Goal: Transaction & Acquisition: Purchase product/service

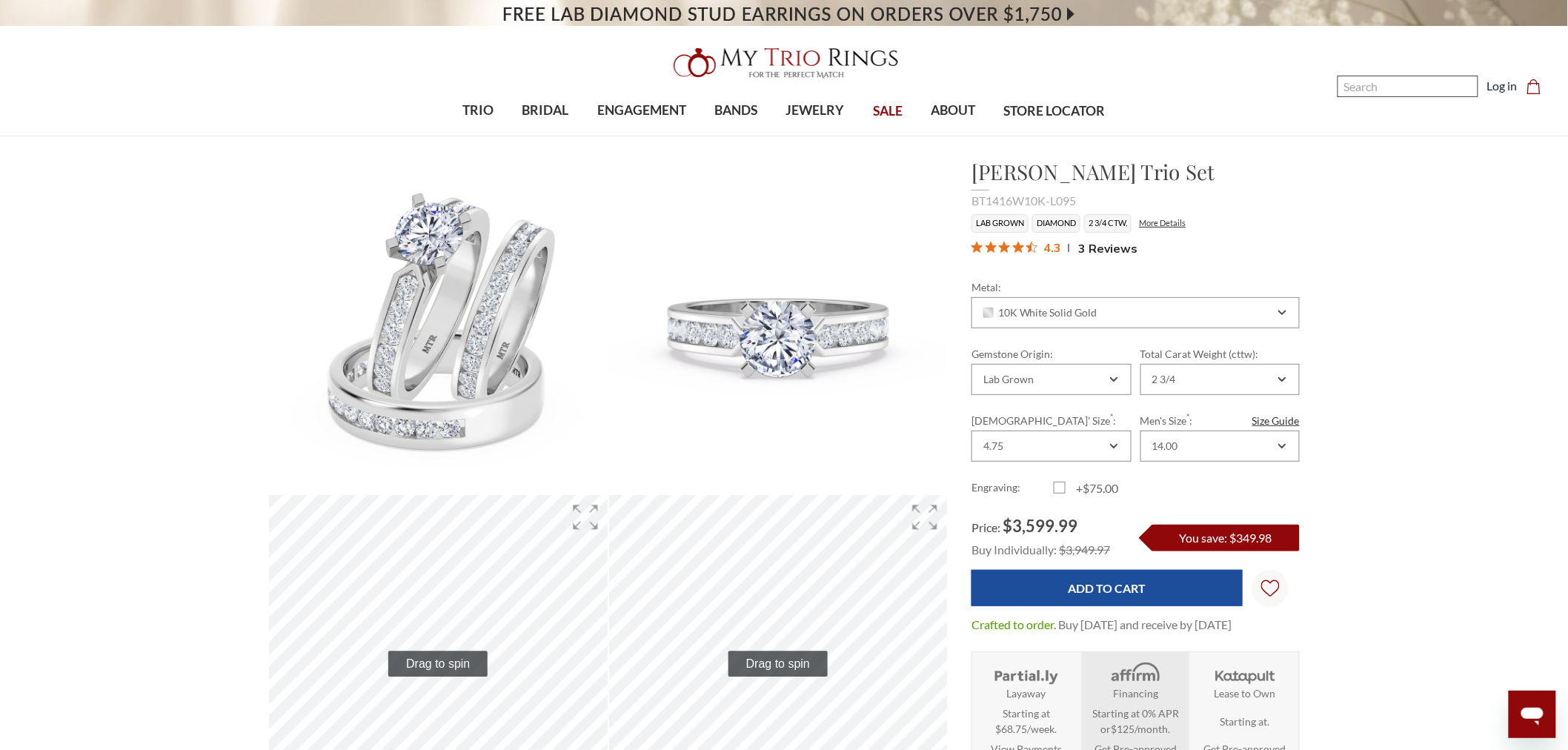
click at [1386, 89] on input "Search" at bounding box center [1408, 86] width 141 height 22
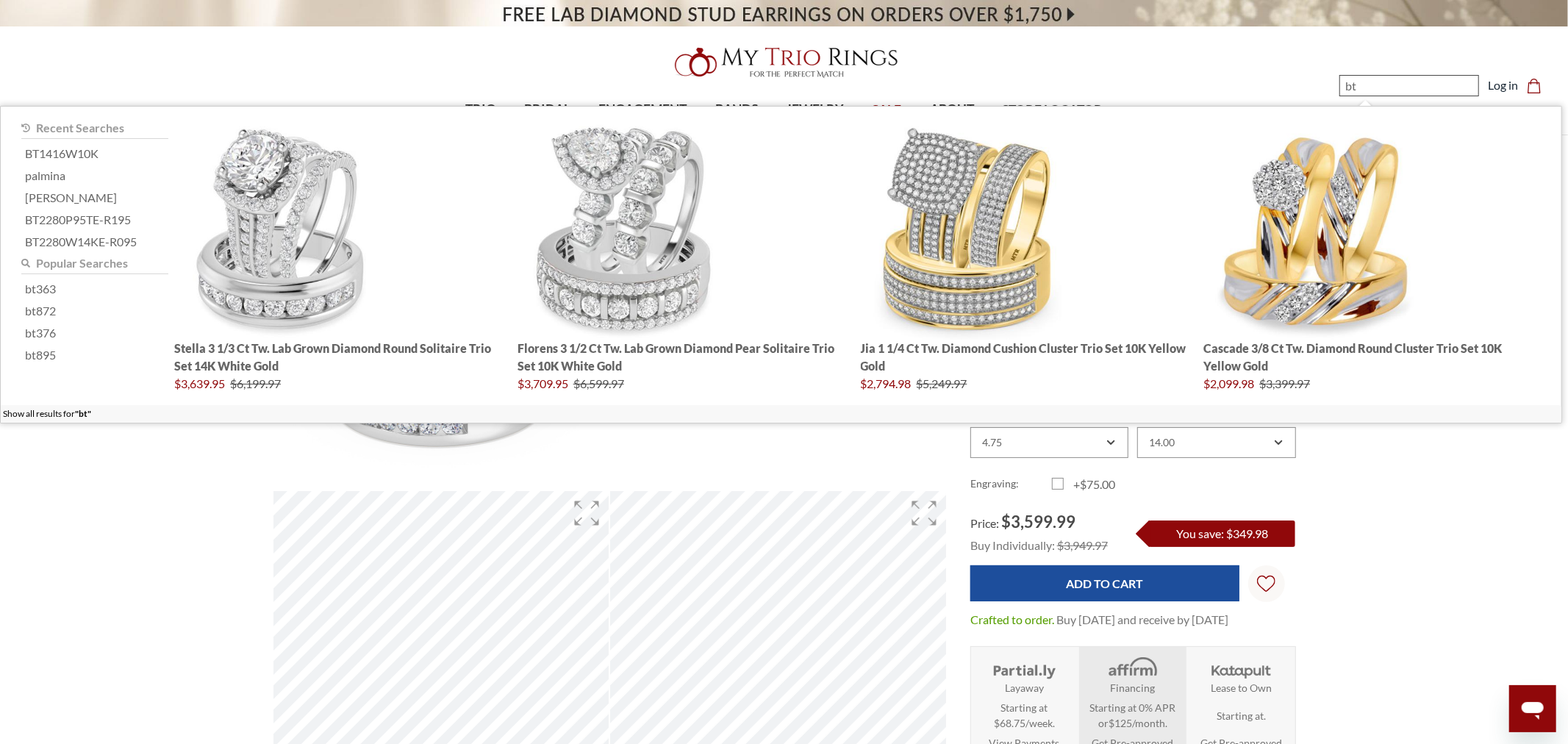
type input "b"
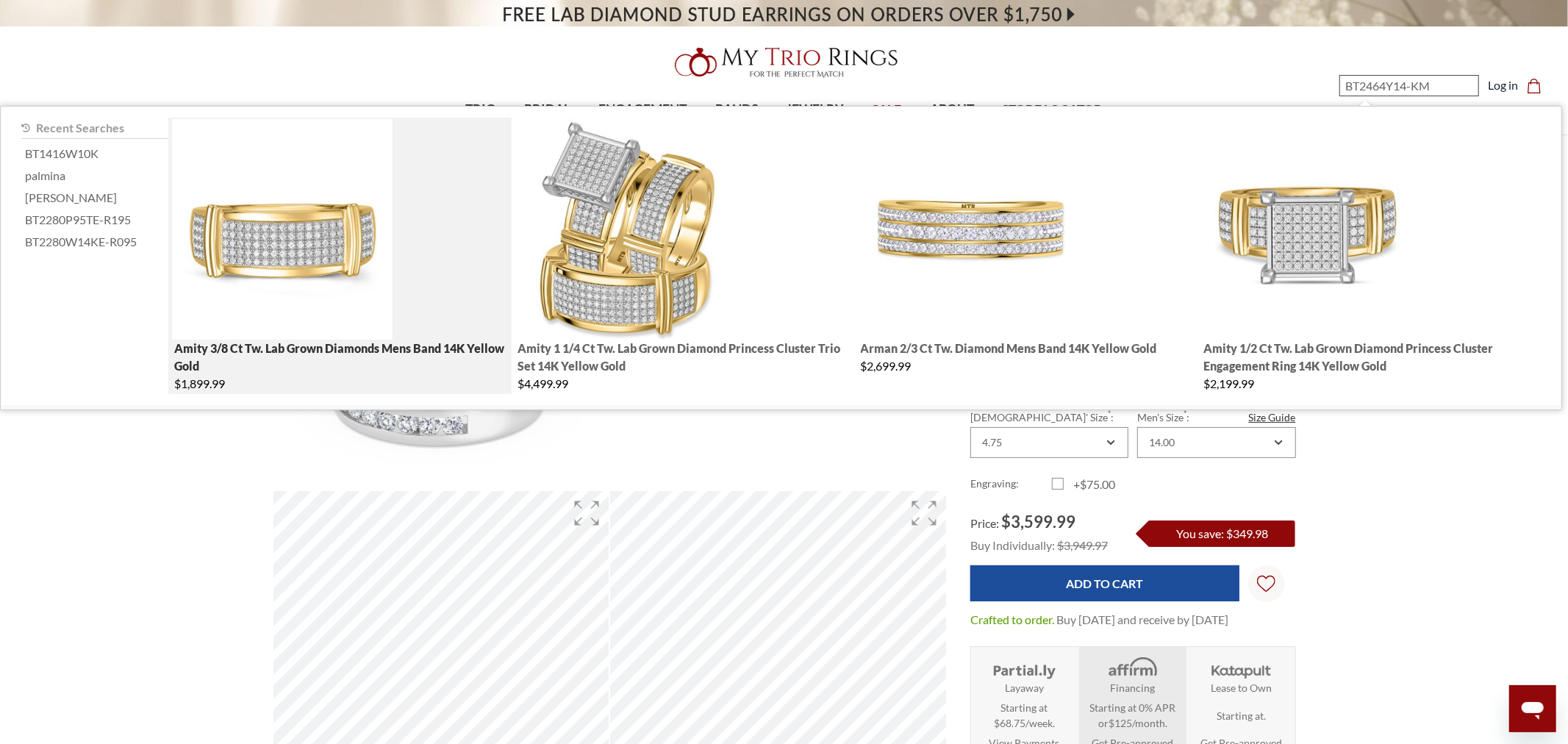
type input "BT2464Y14-KM"
click at [274, 273] on img "; Total Products 4" at bounding box center [282, 229] width 221 height 221
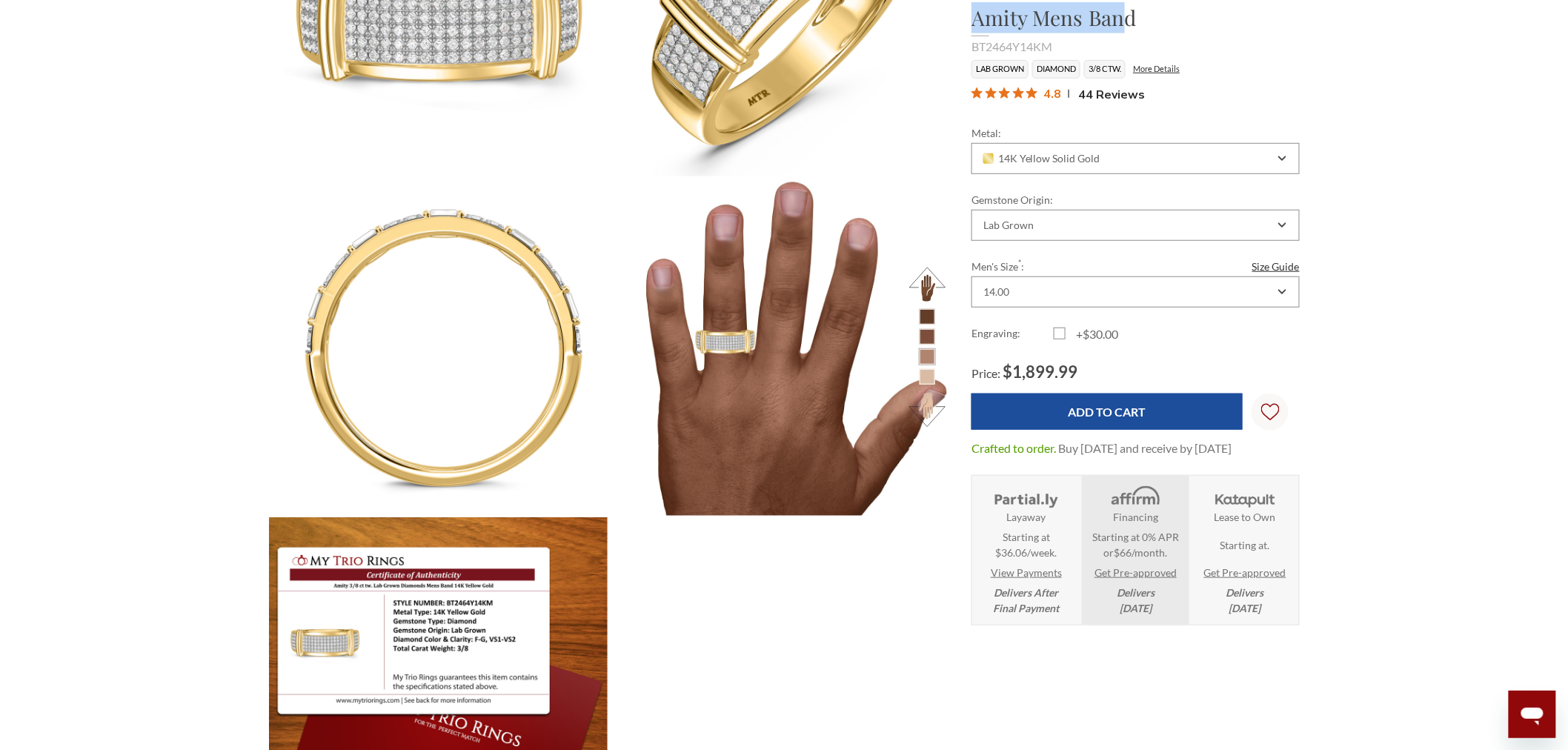
scroll to position [309, 0]
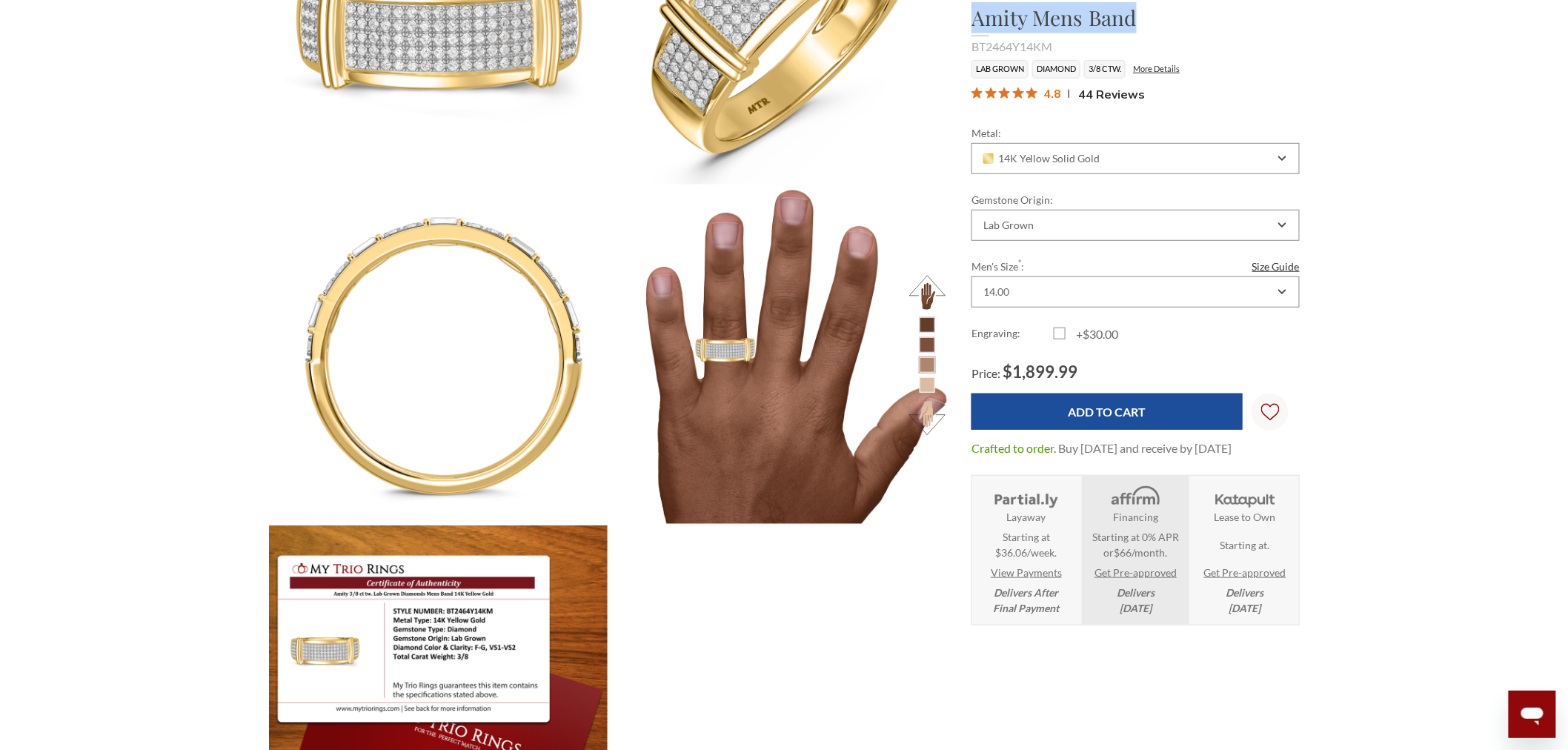
drag, startPoint x: 971, startPoint y: 13, endPoint x: 1139, endPoint y: 18, distance: 168.1
click at [1139, 18] on h1 "Amity Mens Band" at bounding box center [1135, 18] width 328 height 31
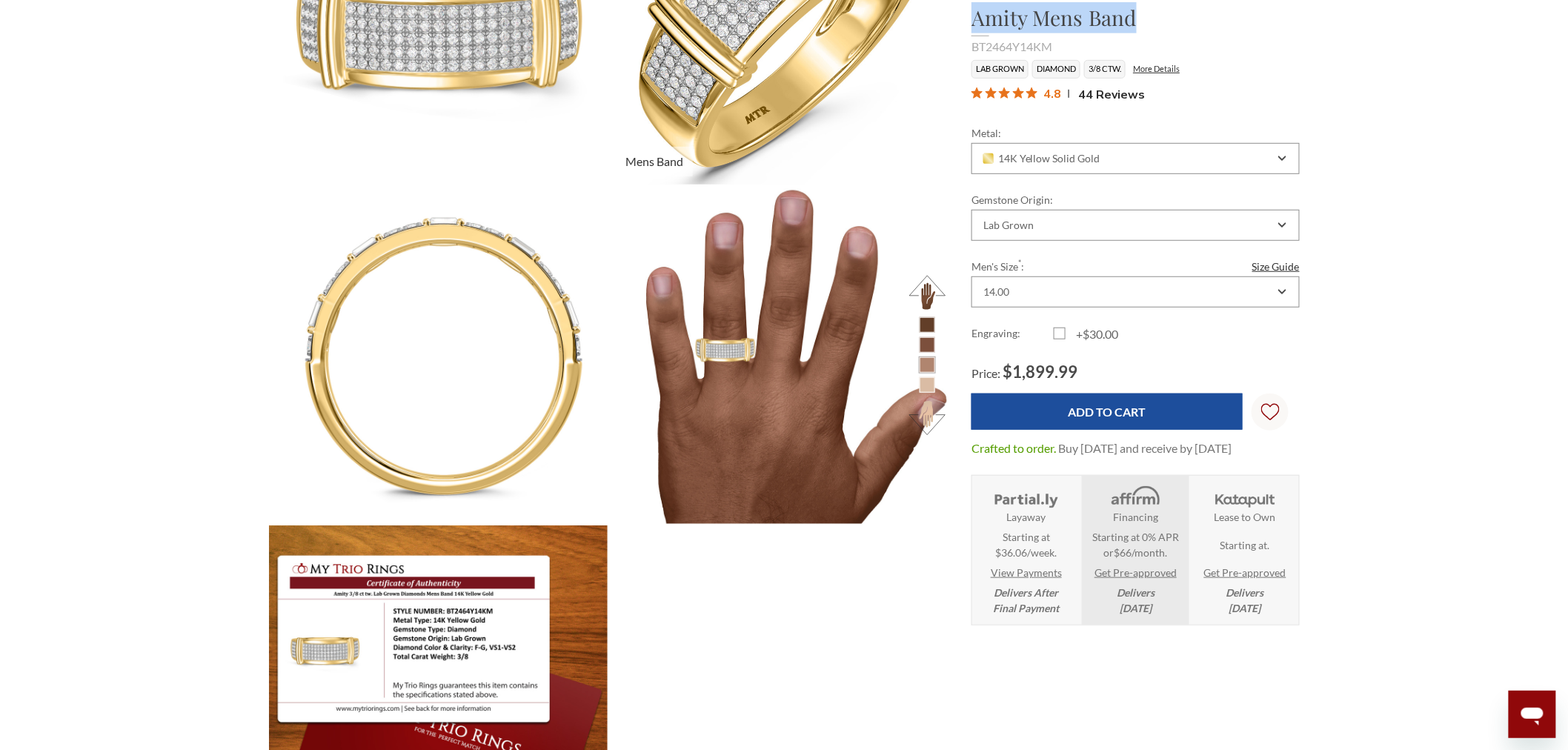
copy h1 "Amity Mens Band"
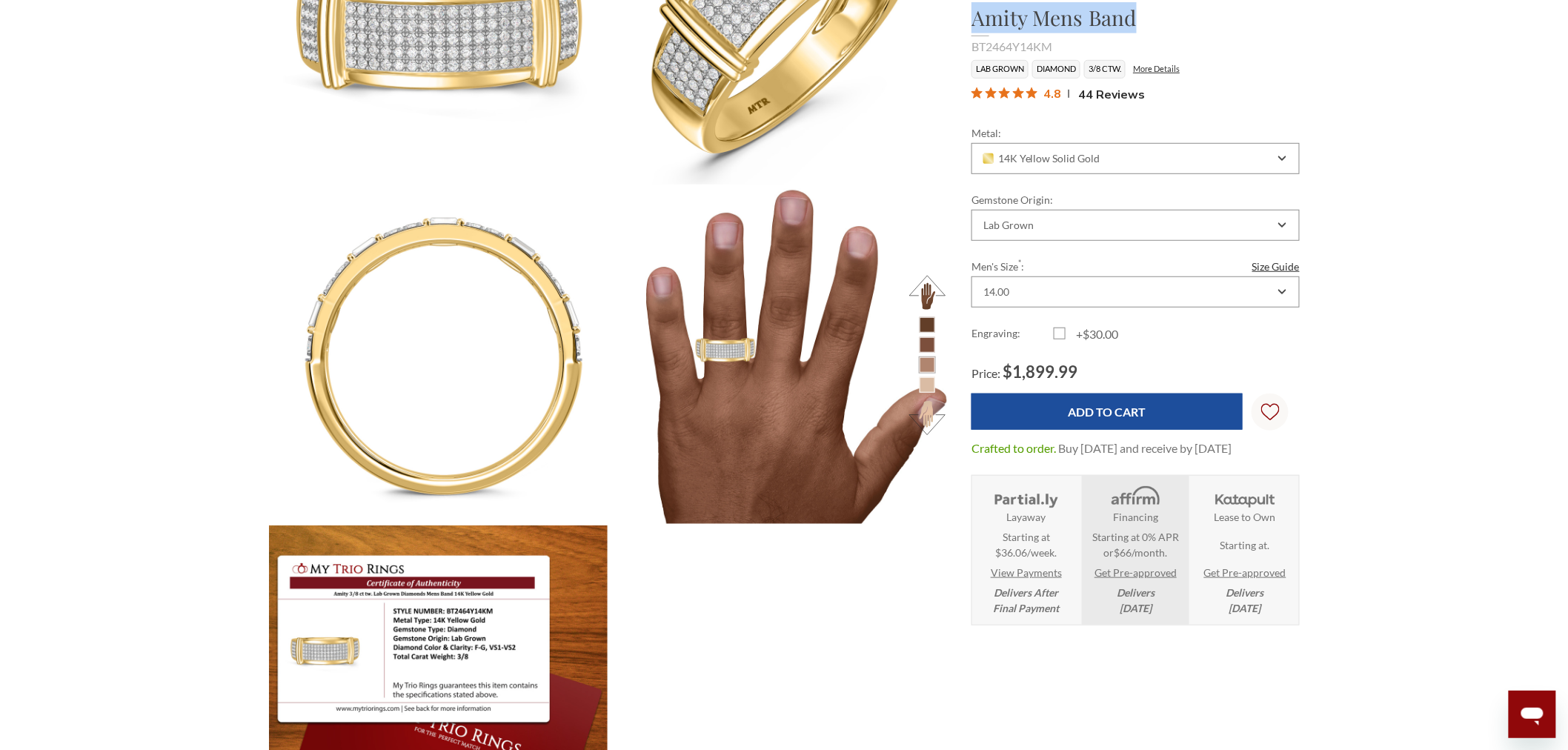
scroll to position [227, 0]
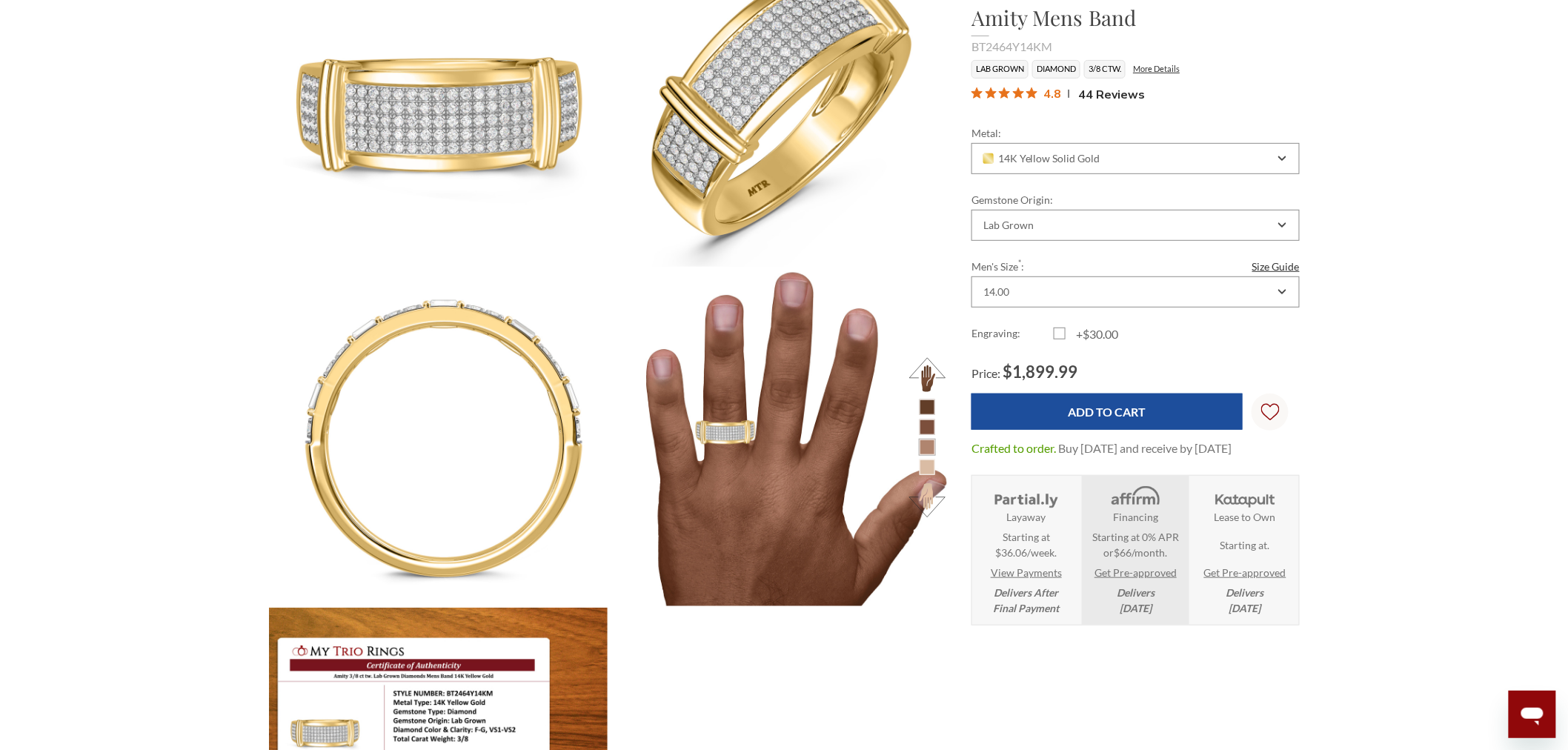
click at [997, 47] on div "BT2464Y14KM" at bounding box center [1135, 47] width 328 height 18
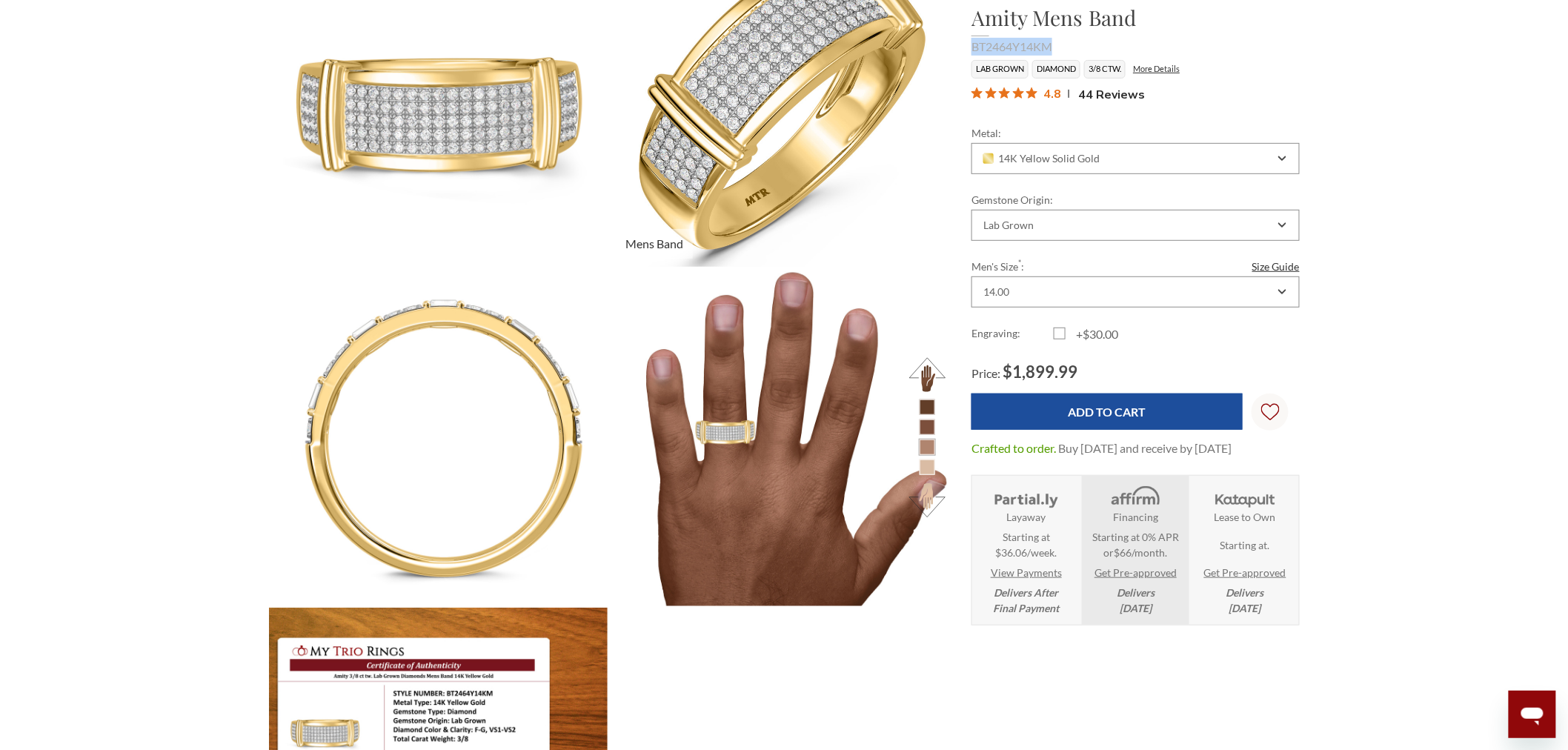
copy div "BT2464Y14KM"
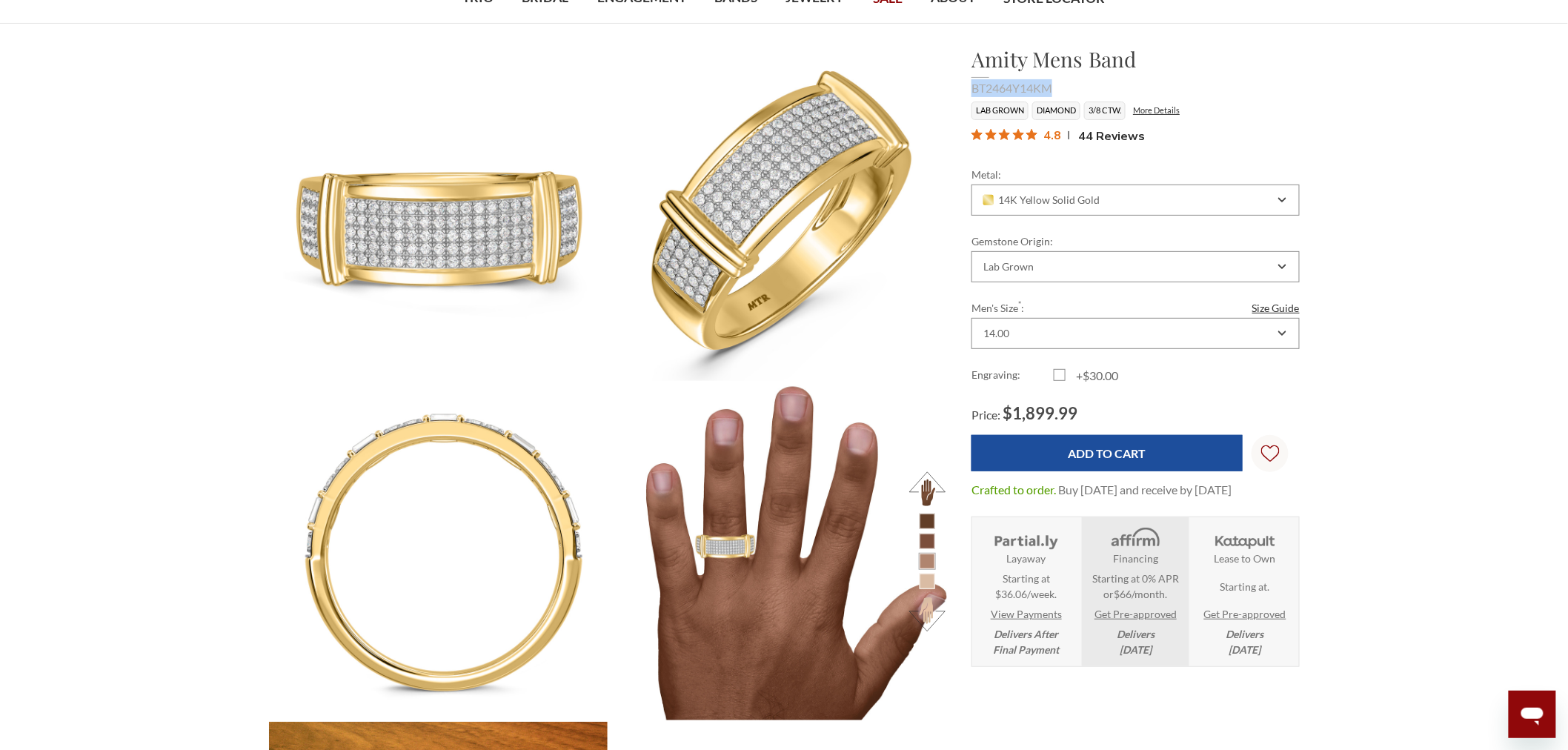
scroll to position [0, 0]
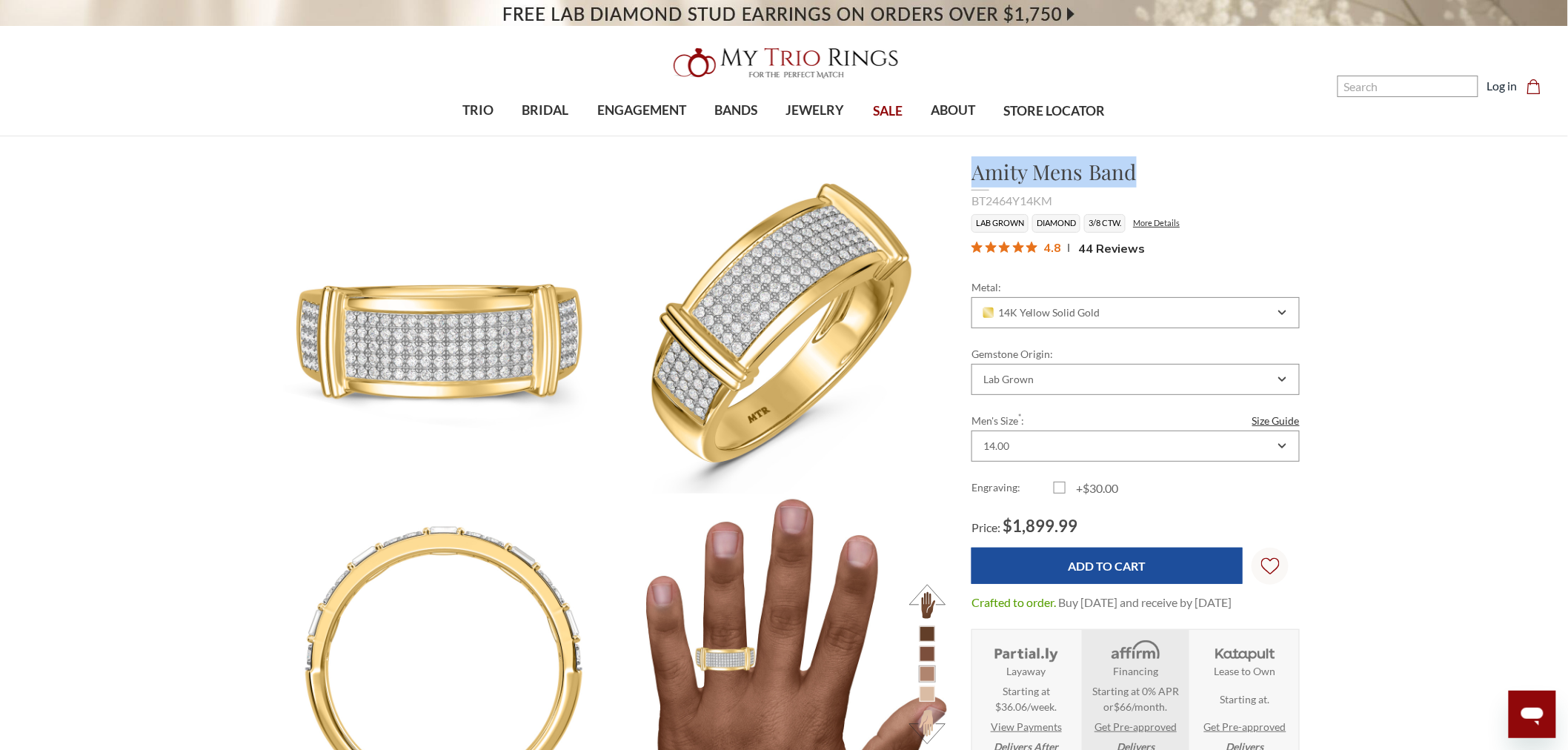
drag, startPoint x: 971, startPoint y: 172, endPoint x: 1150, endPoint y: 168, distance: 179.0
click at [1150, 168] on h1 "Amity Mens Band" at bounding box center [1135, 172] width 328 height 31
copy h1 "Amity Mens Band"
click at [1020, 197] on div "BT2464Y14KM" at bounding box center [1135, 201] width 328 height 18
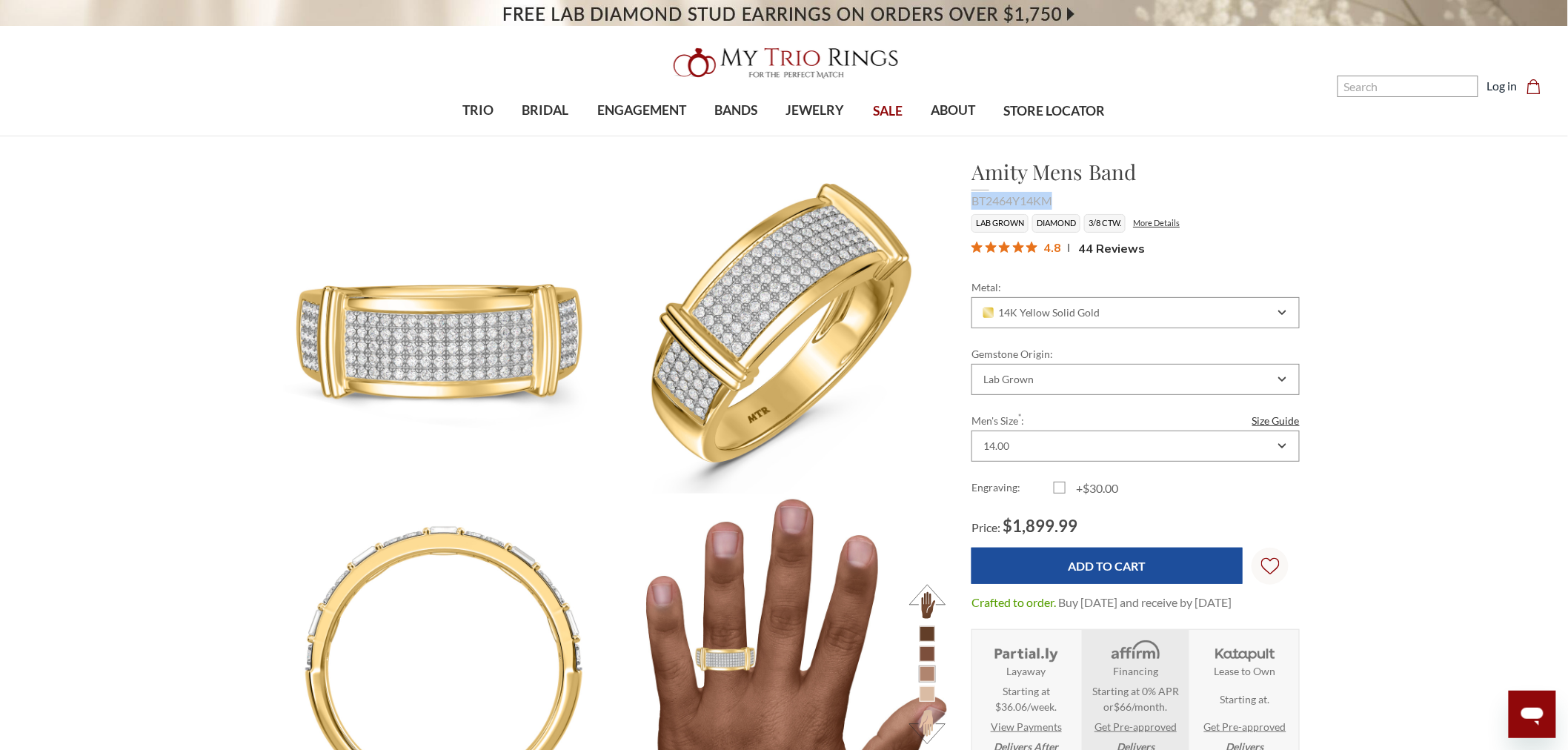
copy div "BT2464Y14KM"
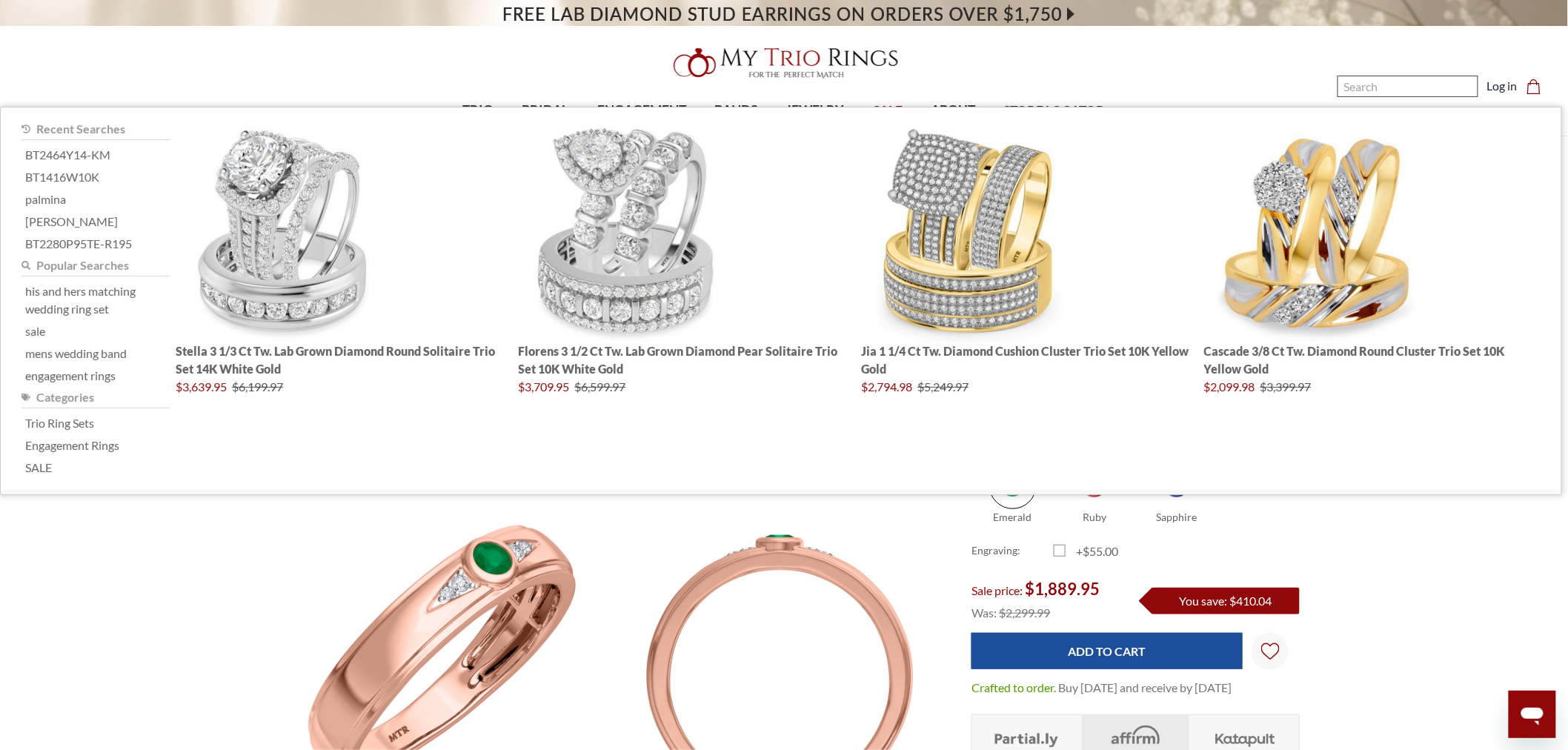
click at [1375, 83] on input "Search" at bounding box center [1408, 86] width 141 height 22
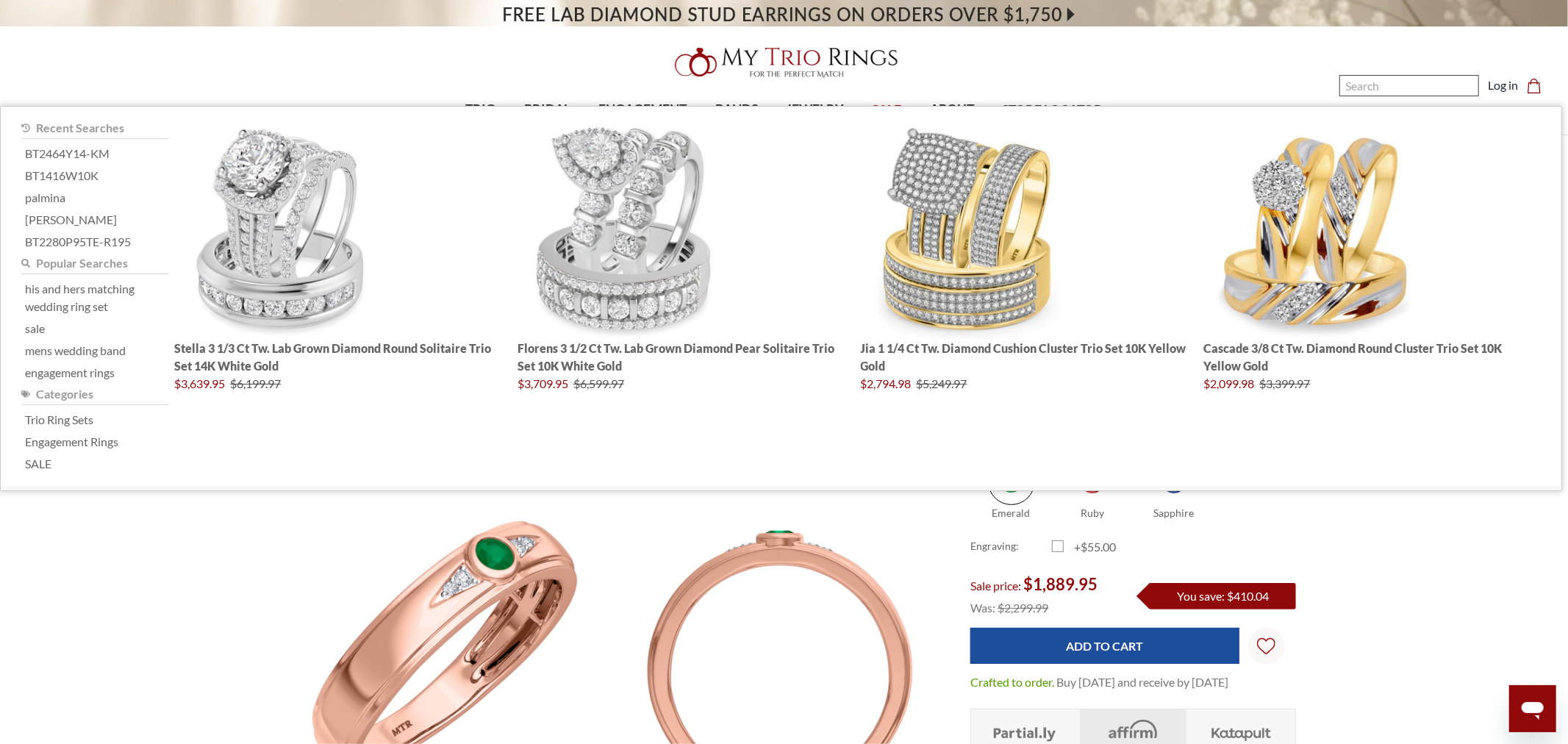
paste input "Faye trio ring"
type input "Faye trio ring"
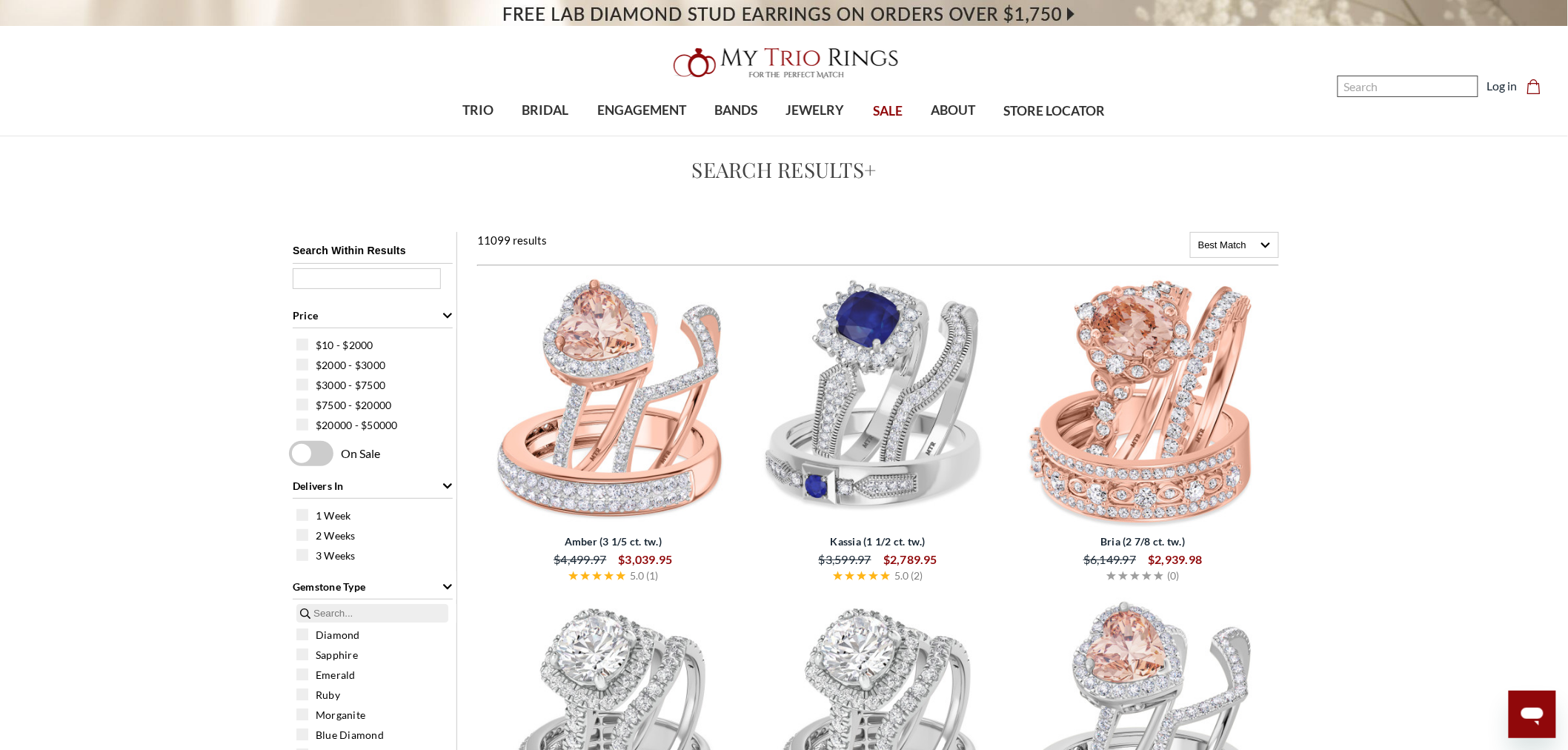
click at [1361, 85] on input "Search" at bounding box center [1408, 86] width 141 height 22
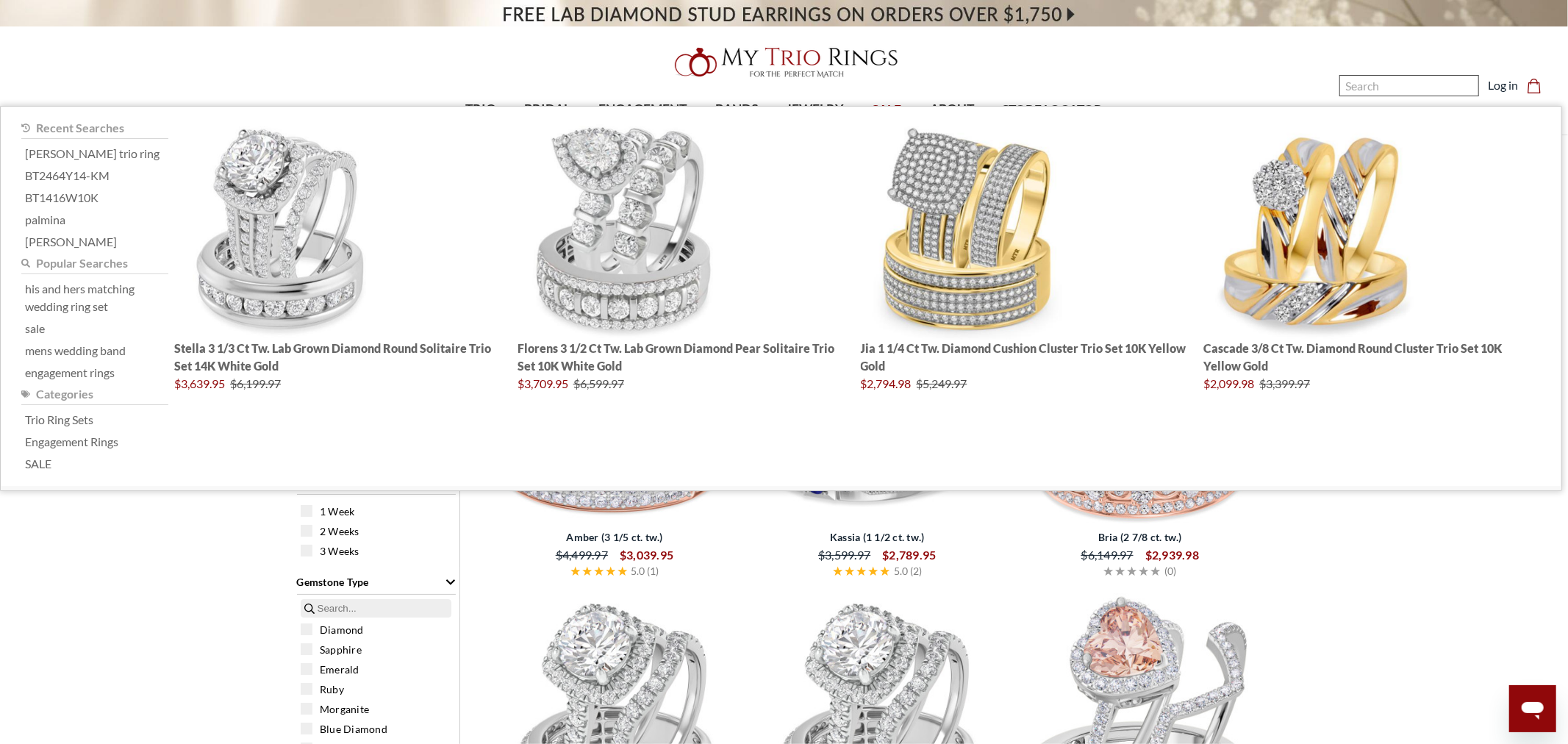
paste input "Faye trio ring"
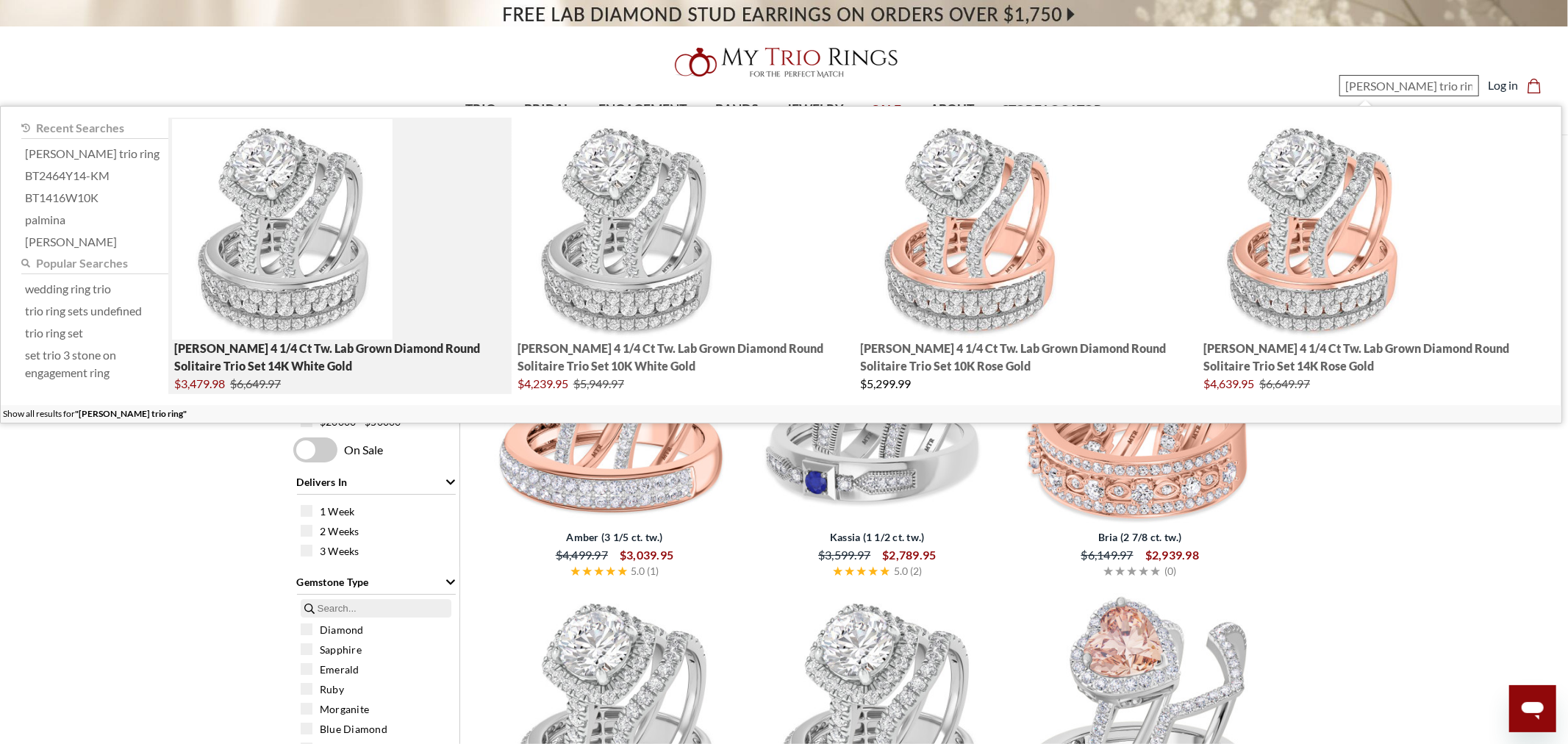
type input "Faye trio ring"
click at [313, 243] on img "; Total Products 4" at bounding box center [282, 229] width 221 height 221
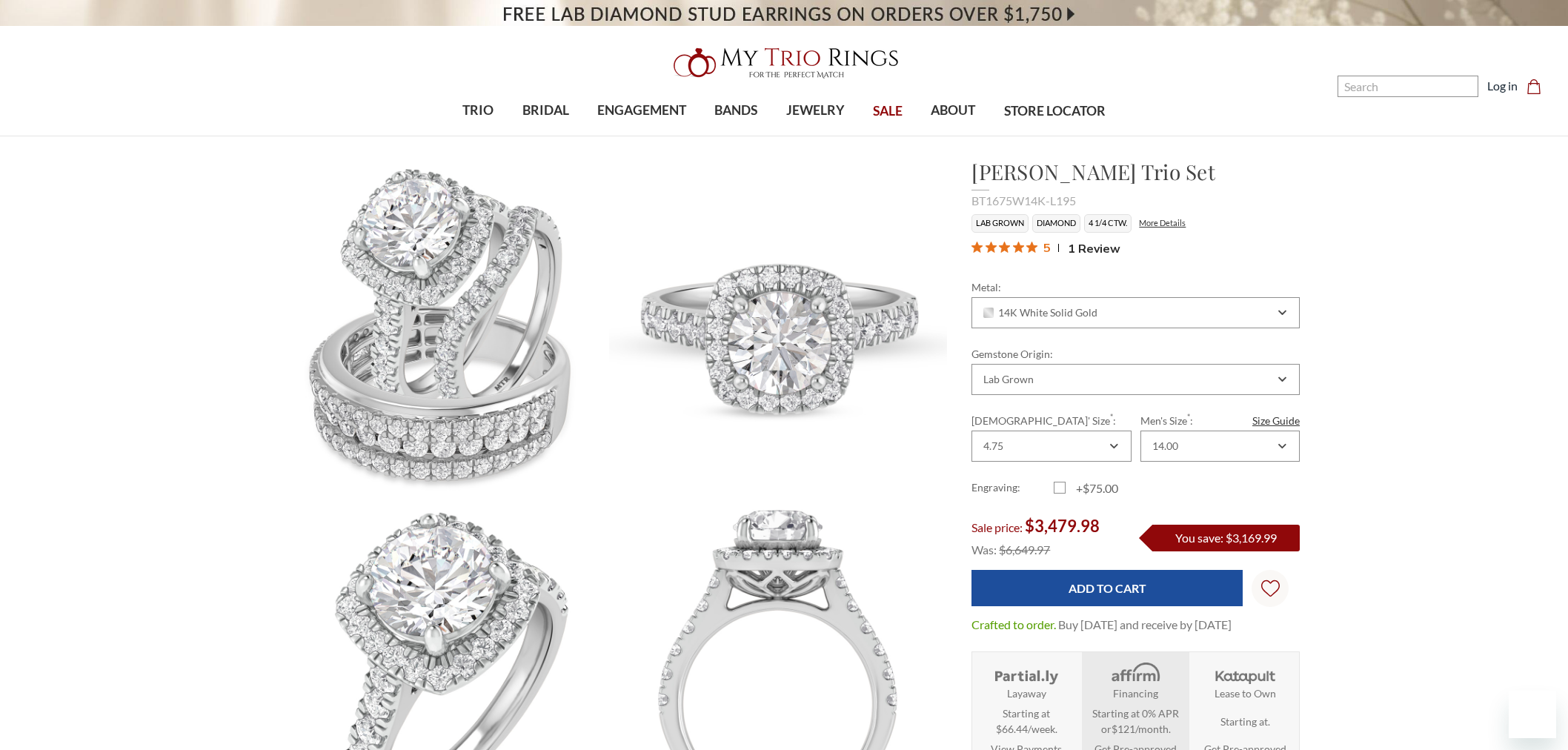
click at [706, 55] on img at bounding box center [784, 62] width 237 height 48
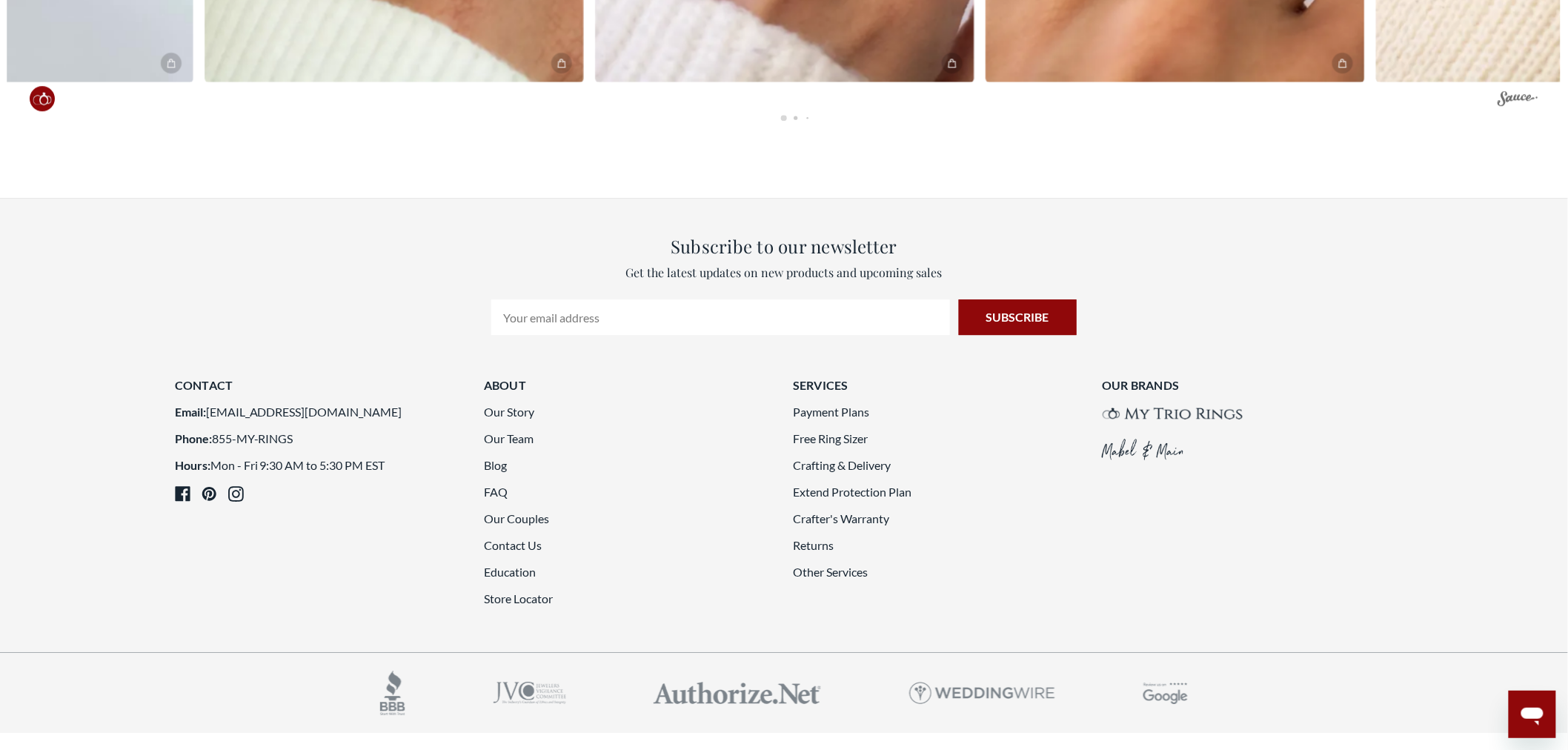
scroll to position [6481, 0]
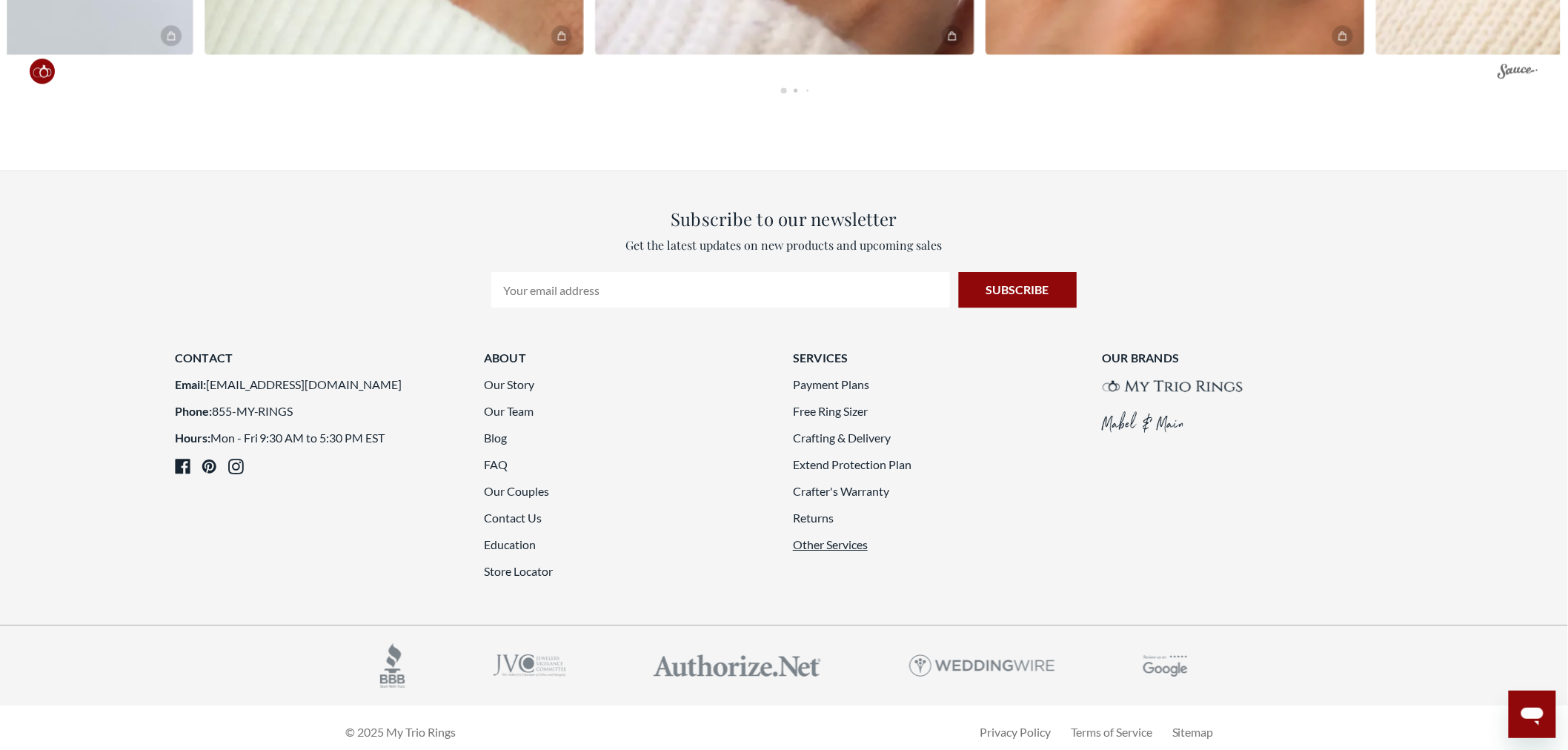
click at [840, 538] on link "Other Services" at bounding box center [830, 545] width 74 height 14
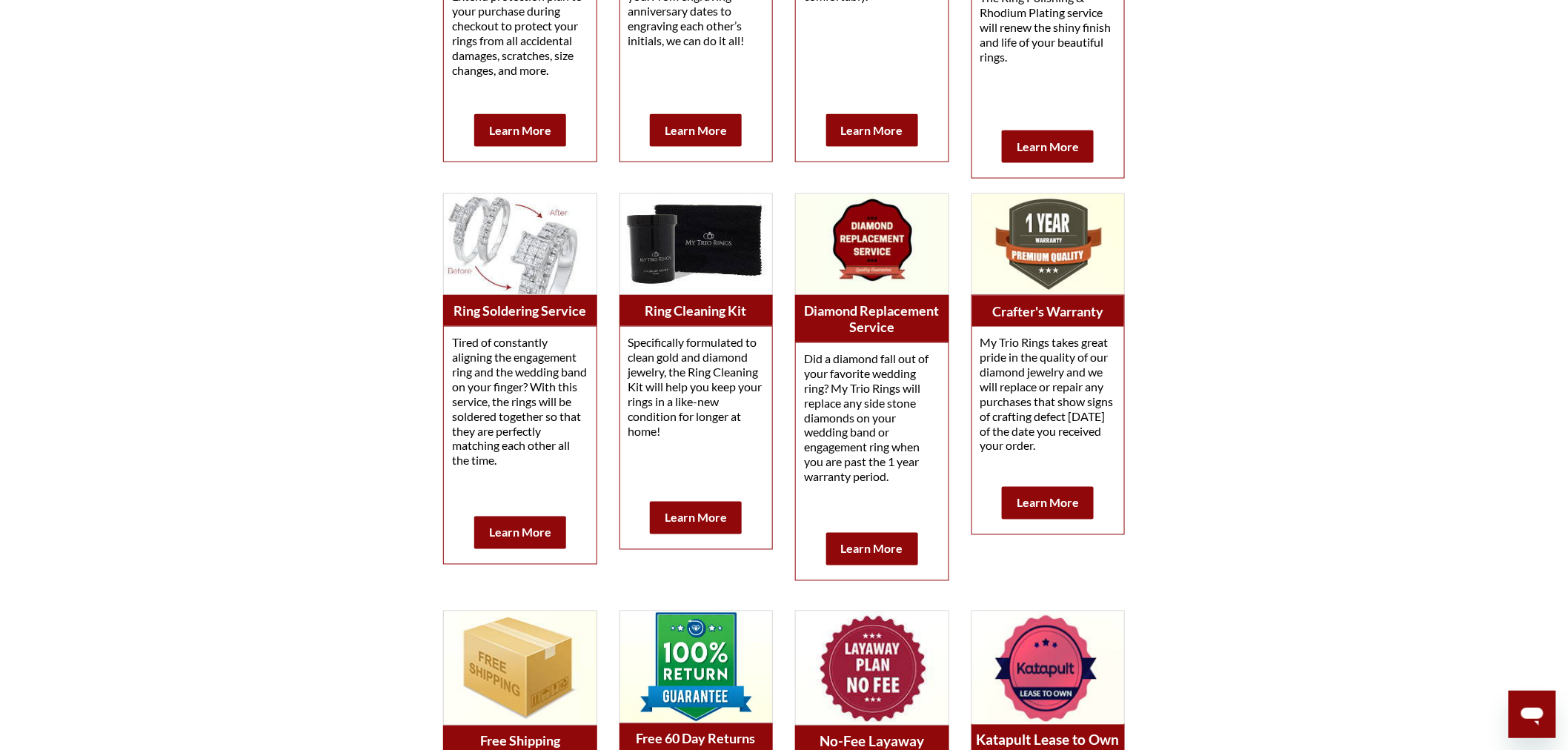
scroll to position [741, 0]
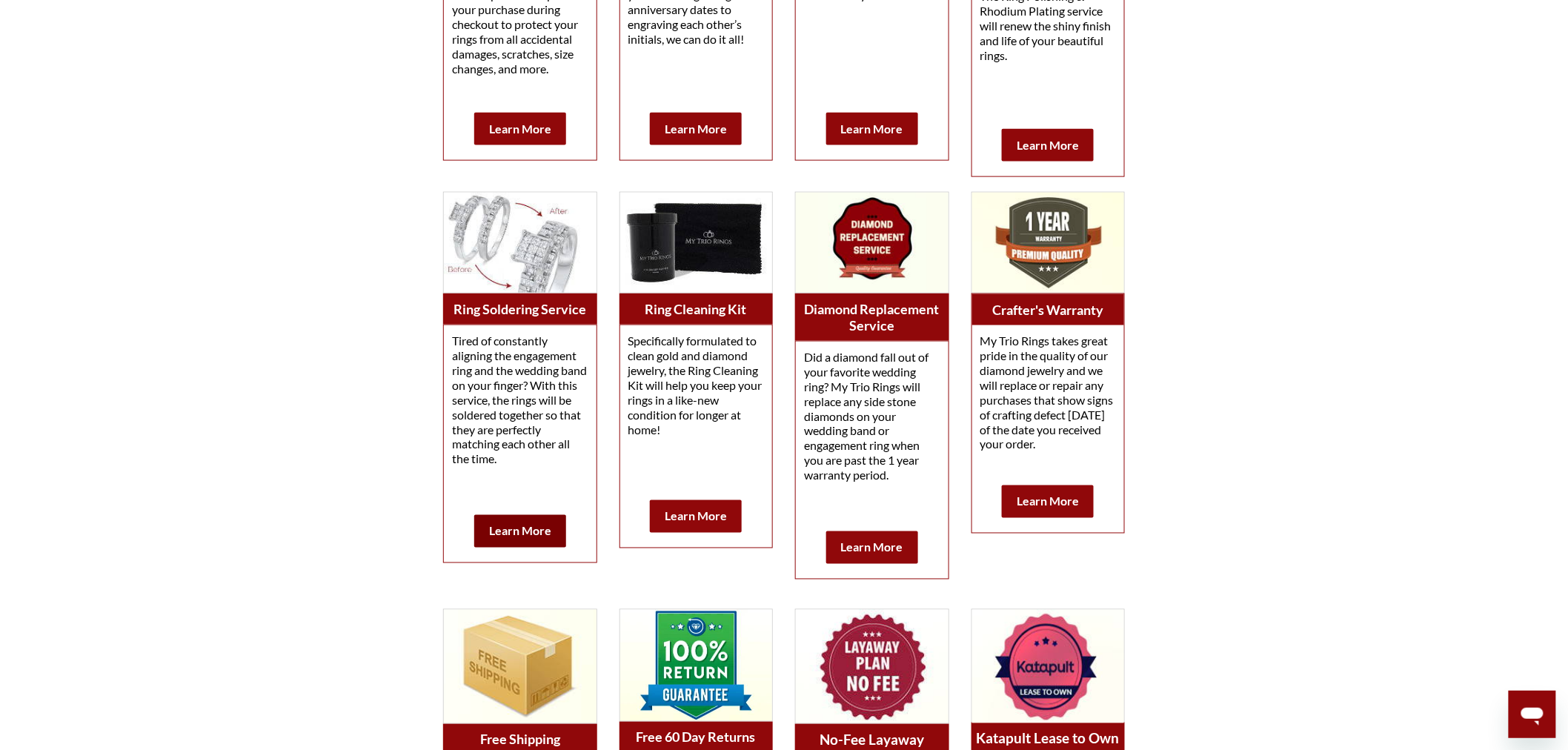
click at [509, 537] on link "Learn More" at bounding box center [520, 532] width 92 height 33
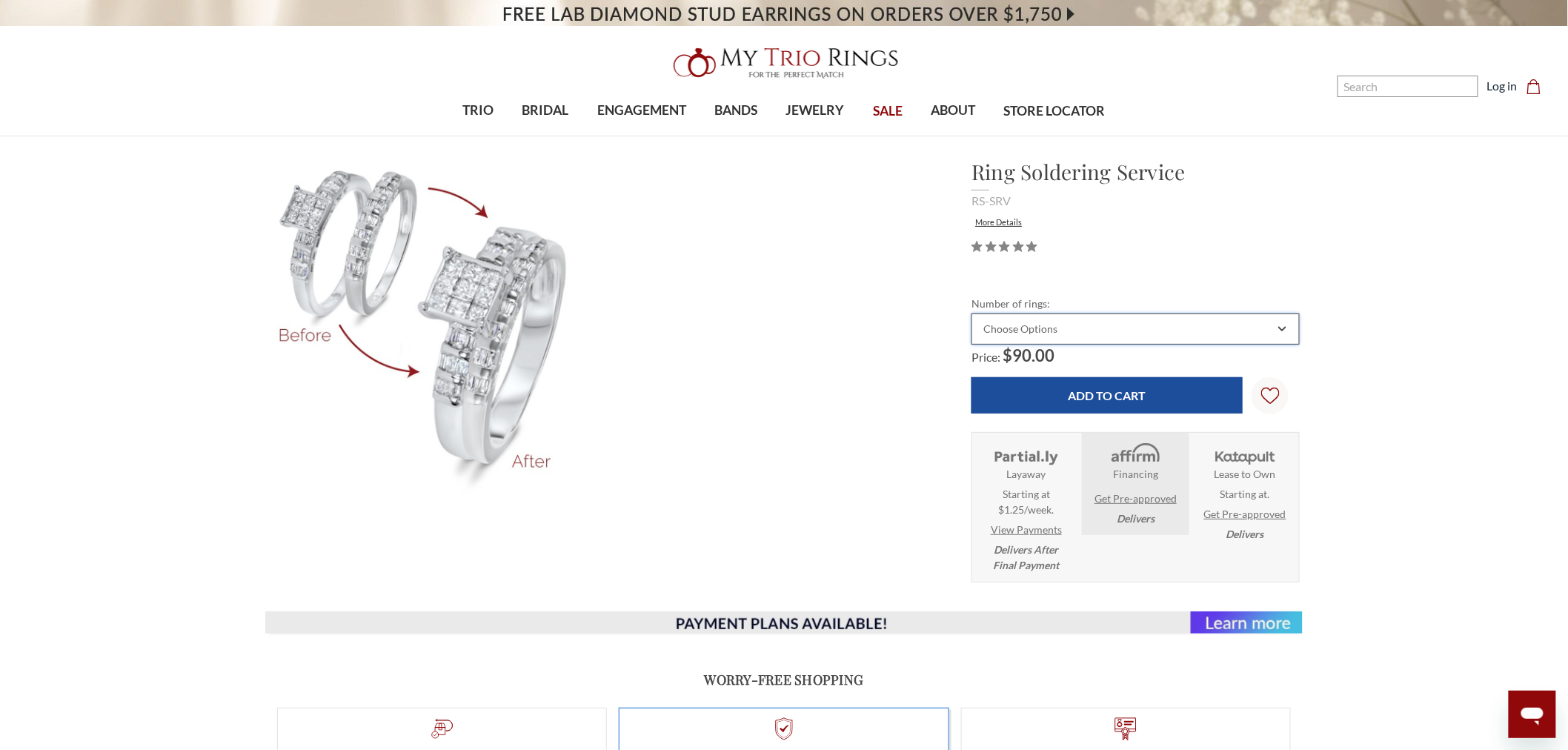
click at [1107, 332] on div "Choose Options" at bounding box center [1127, 329] width 293 height 12
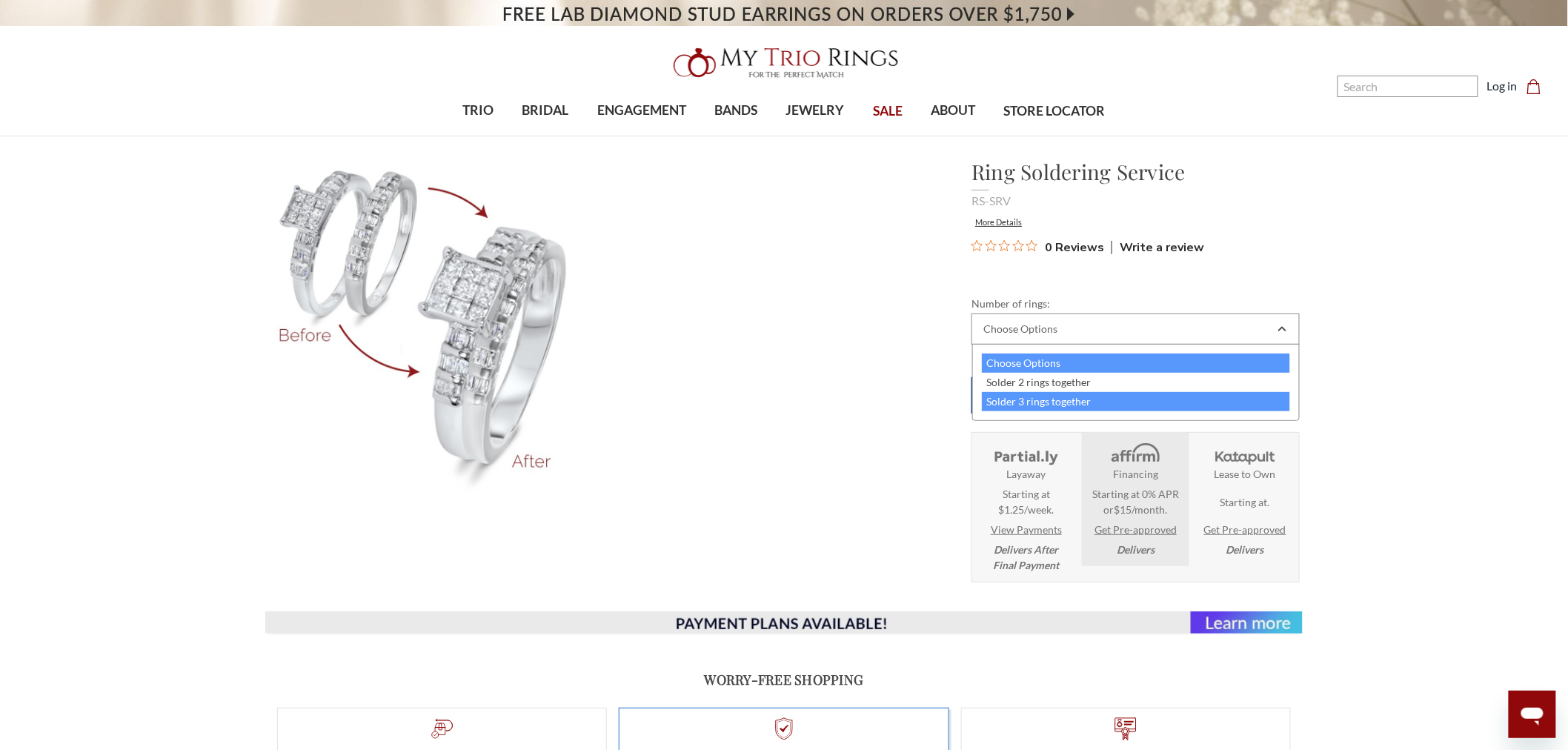
click at [1061, 404] on div "Solder 3 rings together" at bounding box center [1136, 402] width 309 height 19
